Goal: Task Accomplishment & Management: Complete application form

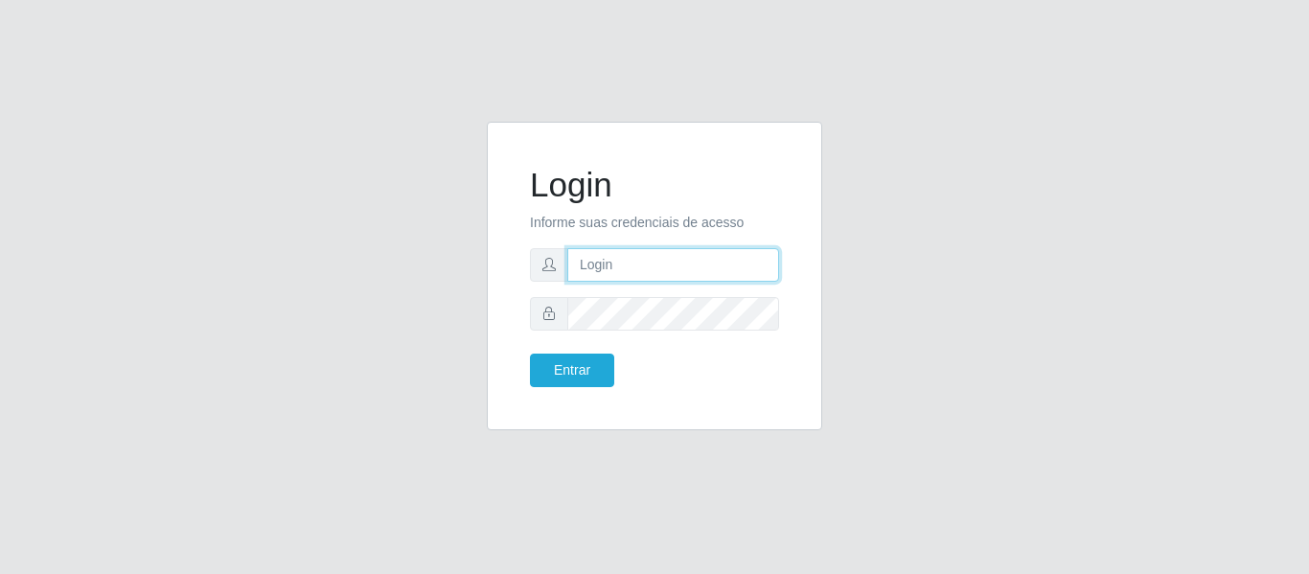
click at [657, 270] on input "text" at bounding box center [673, 265] width 212 height 34
type input "[PERSON_NAME][EMAIL_ADDRESS][DOMAIN_NAME]"
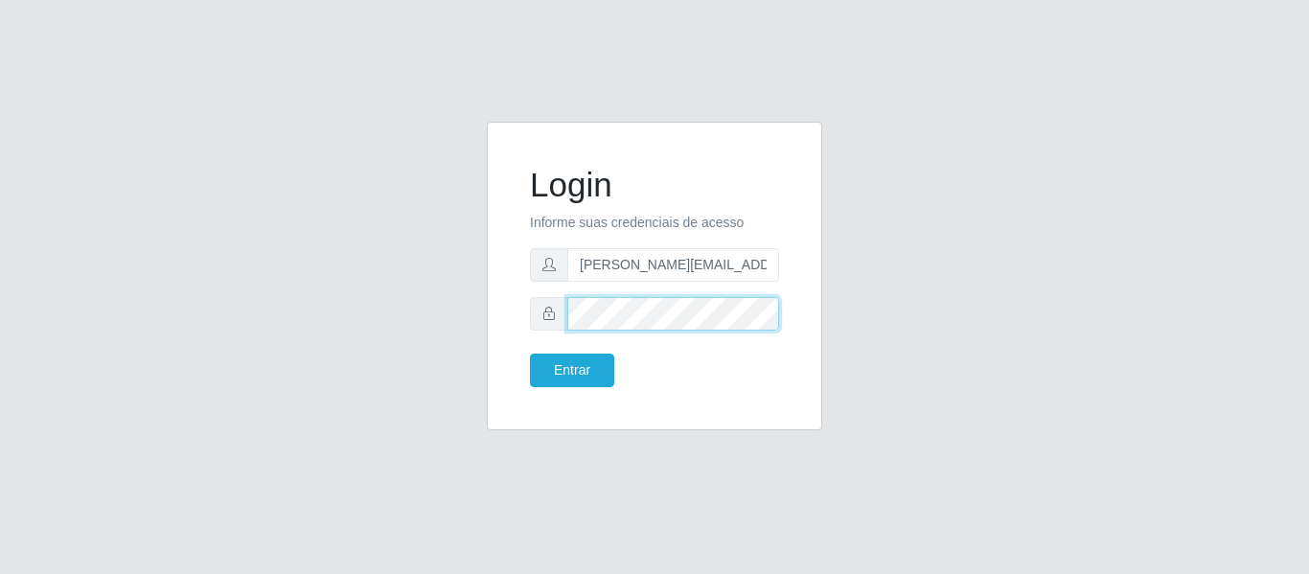
click at [530, 354] on button "Entrar" at bounding box center [572, 371] width 84 height 34
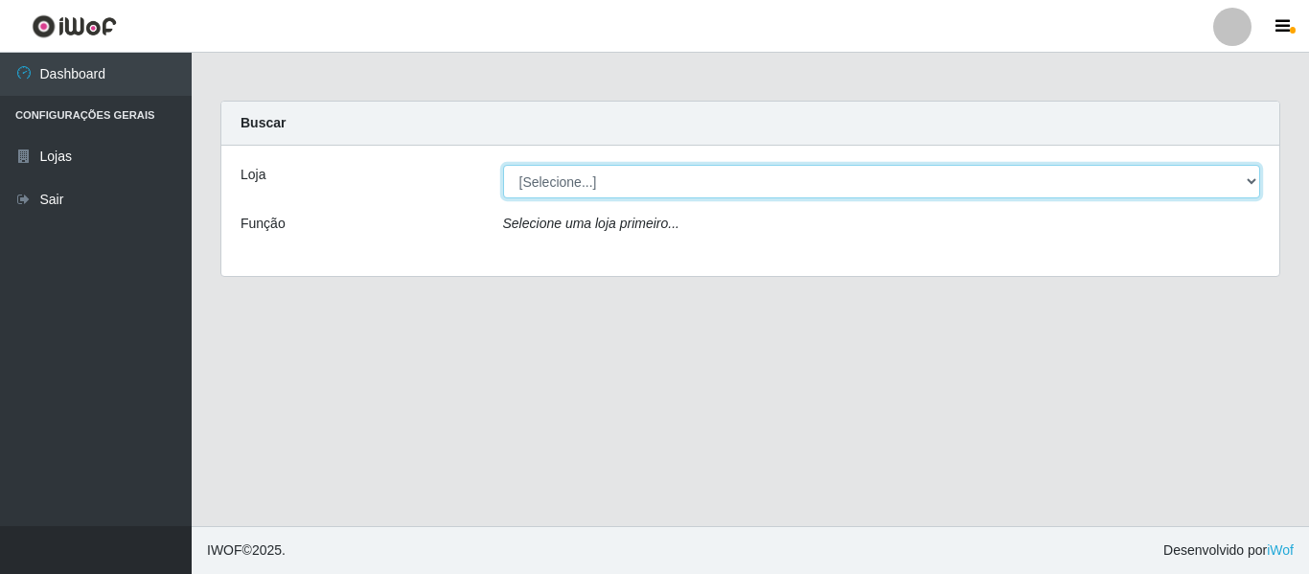
click at [743, 193] on select "[Selecione...] Hiper Queiroz - [GEOGRAPHIC_DATA]" at bounding box center [882, 182] width 758 height 34
select select "497"
click at [503, 165] on select "[Selecione...] Hiper Queiroz - [GEOGRAPHIC_DATA]" at bounding box center [882, 182] width 758 height 34
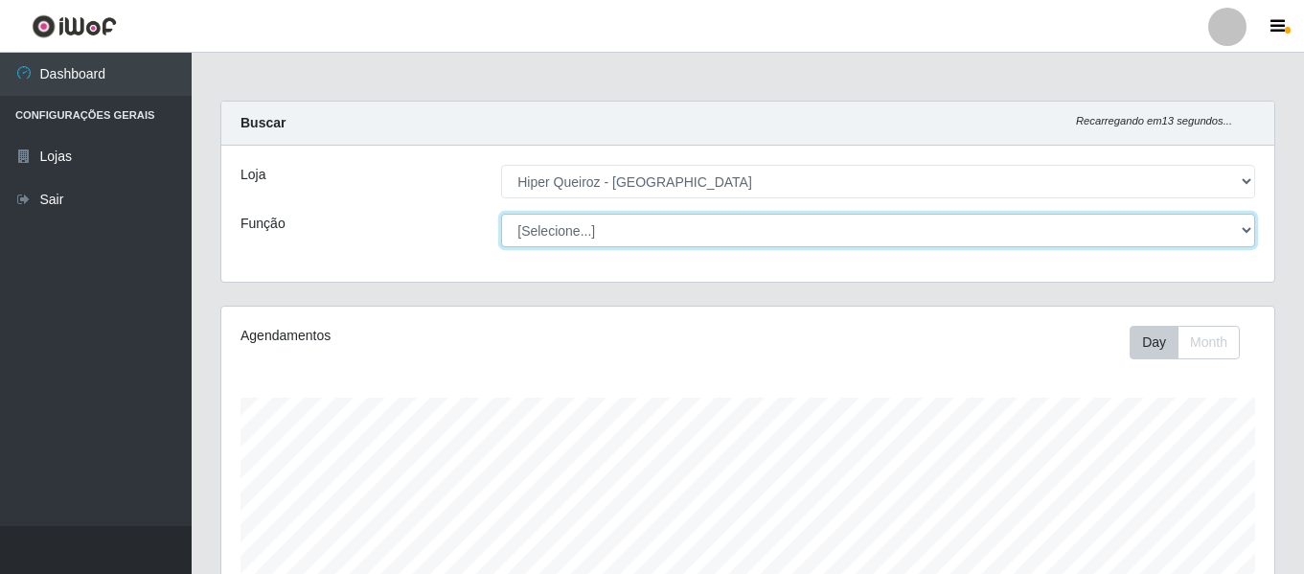
click at [751, 240] on select "[Selecione...] ASG ASG + ASG ++ Embalador Embalador + Embalador ++ Repositor Re…" at bounding box center [878, 231] width 754 height 34
click at [501, 214] on select "[Selecione...] ASG ASG + ASG ++ Embalador Embalador + Embalador ++ Repositor Re…" at bounding box center [878, 231] width 754 height 34
click at [800, 233] on select "[Selecione...] ASG ASG + ASG ++ Embalador Embalador + Embalador ++ Repositor Re…" at bounding box center [878, 231] width 754 height 34
click at [501, 214] on select "[Selecione...] ASG ASG + ASG ++ Embalador Embalador + Embalador ++ Repositor Re…" at bounding box center [878, 231] width 754 height 34
click at [861, 217] on select "[Selecione...] ASG ASG + ASG ++ Embalador Embalador + Embalador ++ Repositor Re…" at bounding box center [878, 231] width 754 height 34
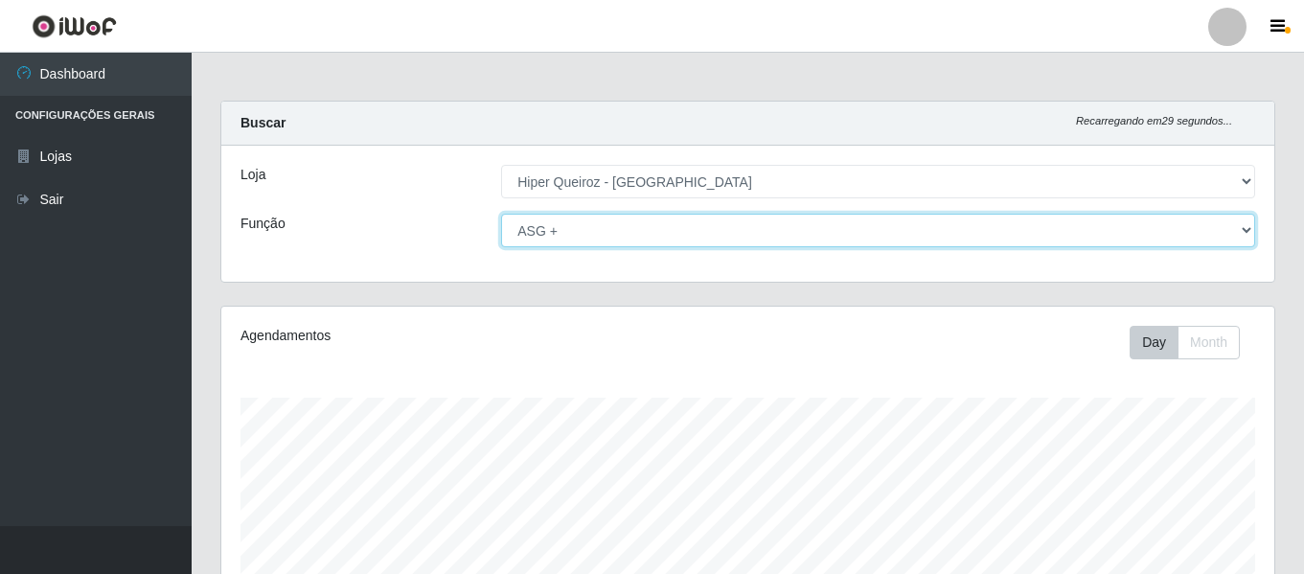
select select "16"
click at [501, 214] on select "[Selecione...] ASG ASG + ASG ++ Embalador Embalador + Embalador ++ Repositor Re…" at bounding box center [878, 231] width 754 height 34
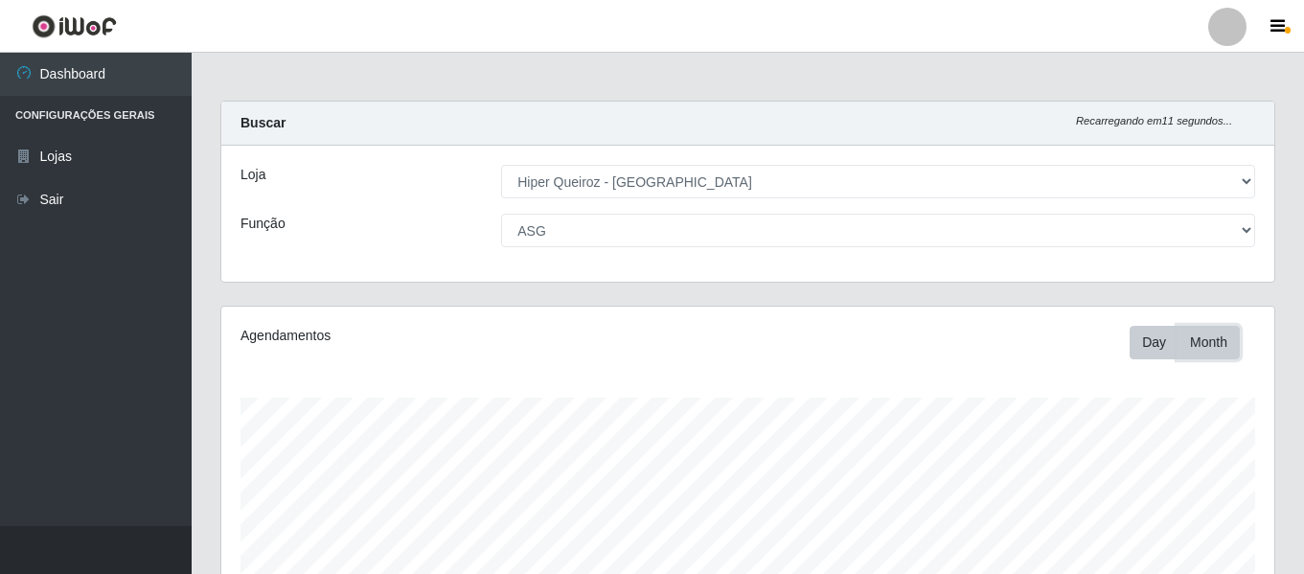
click at [1205, 347] on button "Month" at bounding box center [1209, 343] width 62 height 34
click at [1160, 347] on button "Day" at bounding box center [1154, 343] width 49 height 34
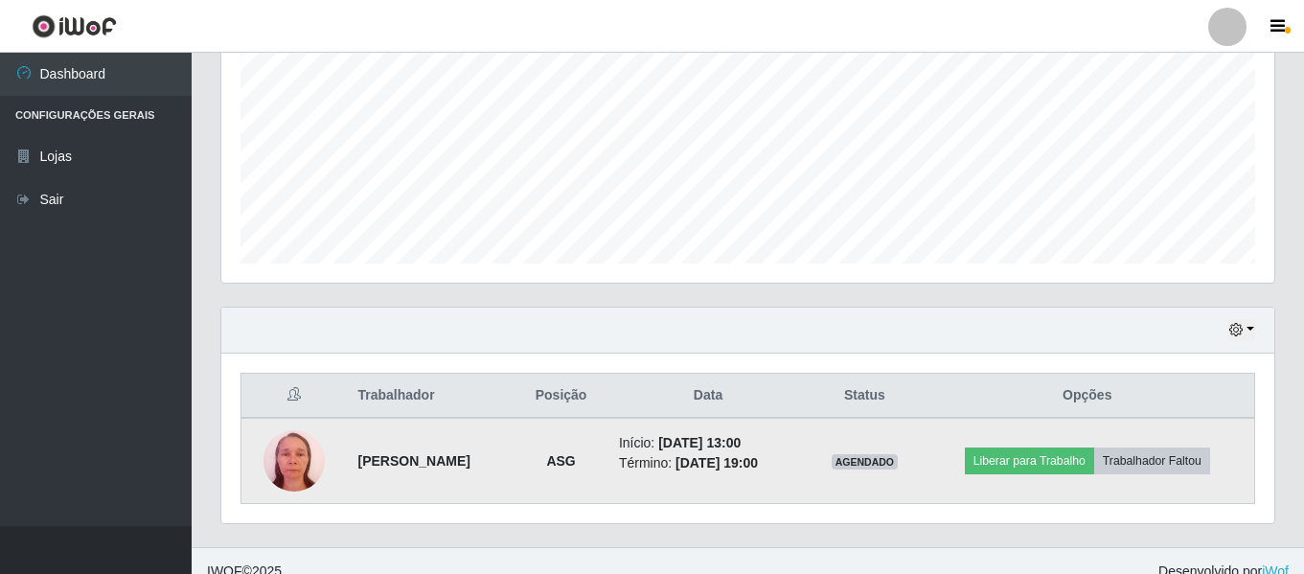
scroll to position [443, 0]
